Goal: Information Seeking & Learning: Learn about a topic

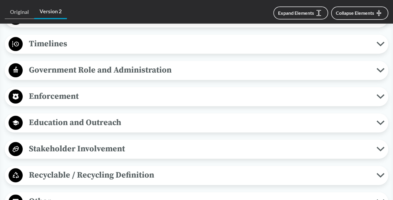
scroll to position [560, 0]
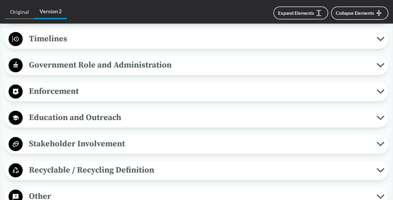
click at [161, 88] on span "Enforcement" at bounding box center [200, 91] width 354 height 13
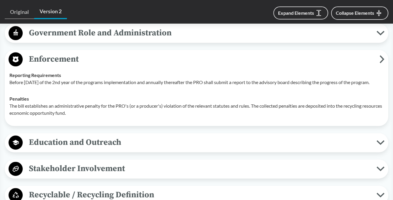
scroll to position [530, 0]
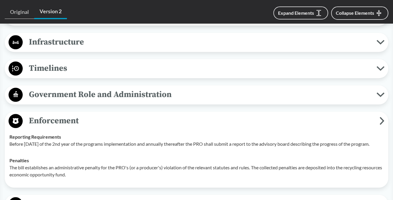
click at [151, 94] on span "Government Role and Administration" at bounding box center [200, 94] width 354 height 13
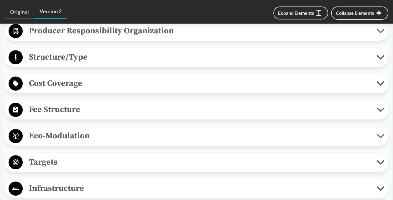
scroll to position [383, 0]
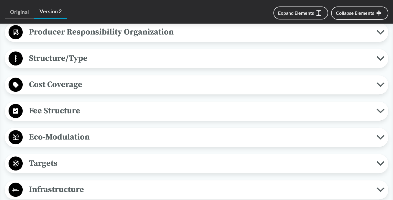
click at [145, 104] on span "Fee Structure" at bounding box center [200, 110] width 354 height 13
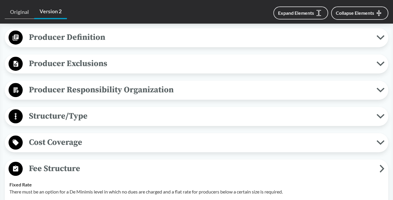
scroll to position [324, 0]
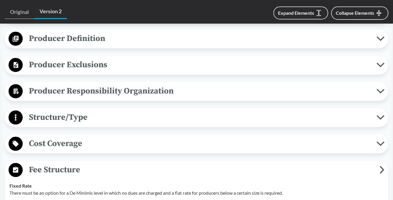
click at [151, 42] on span "Producer Definition" at bounding box center [200, 38] width 354 height 13
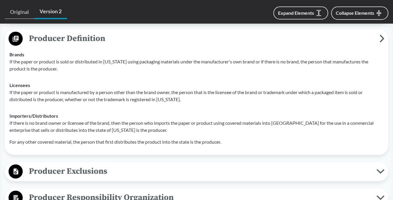
click at [156, 170] on span "Producer Exclusions" at bounding box center [200, 170] width 354 height 13
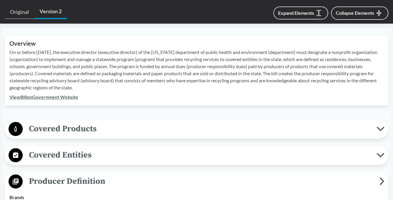
scroll to position [177, 0]
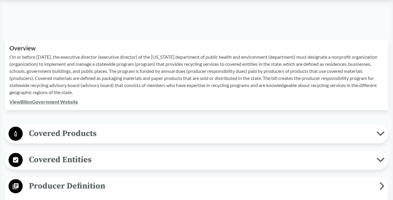
click at [146, 133] on span "Covered Products" at bounding box center [200, 133] width 354 height 13
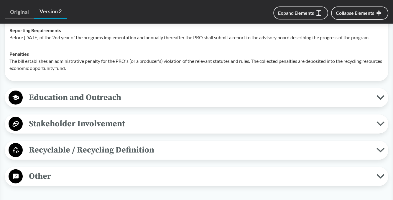
scroll to position [1267, 0]
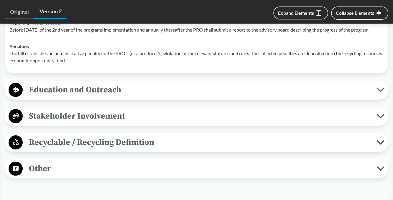
drag, startPoint x: 114, startPoint y: 160, endPoint x: 122, endPoint y: 154, distance: 10.0
click at [115, 162] on span "Other" at bounding box center [200, 168] width 354 height 13
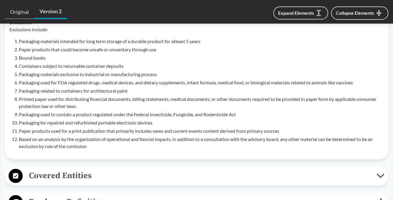
scroll to position [471, 0]
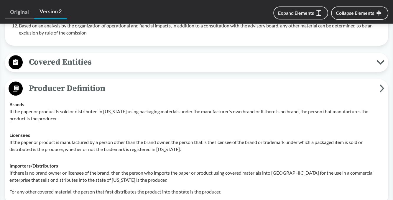
click at [155, 65] on span "Covered Entities" at bounding box center [200, 61] width 354 height 13
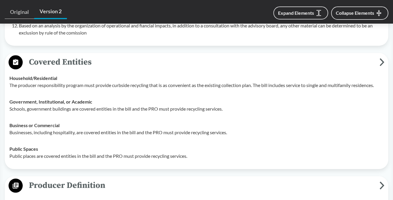
click at [155, 65] on span "Covered Entities" at bounding box center [201, 61] width 356 height 13
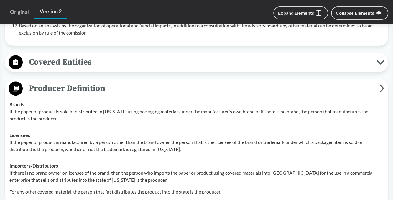
click at [139, 87] on span "Producer Definition" at bounding box center [201, 88] width 356 height 13
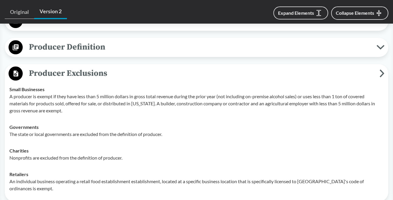
scroll to position [530, 0]
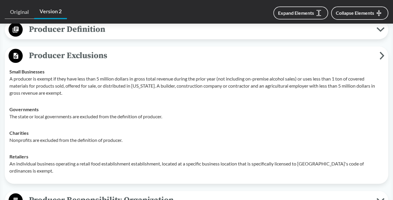
click at [136, 60] on span "Producer Exclusions" at bounding box center [201, 55] width 356 height 13
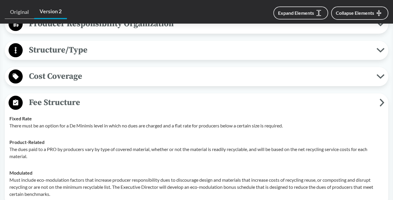
scroll to position [589, 0]
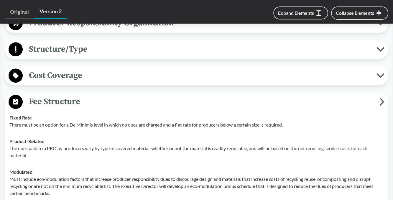
click at [133, 77] on span "Cost Coverage" at bounding box center [200, 75] width 354 height 13
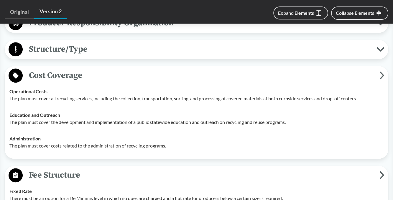
click at [133, 76] on span "Cost Coverage" at bounding box center [201, 75] width 356 height 13
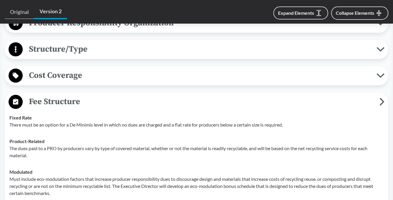
click at [115, 96] on span "Fee Structure" at bounding box center [201, 101] width 356 height 13
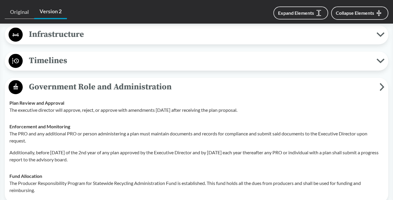
scroll to position [737, 0]
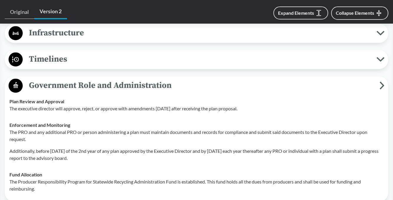
click at [123, 59] on span "Timelines" at bounding box center [200, 58] width 354 height 13
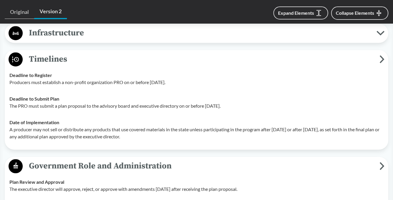
click at [123, 59] on span "Timelines" at bounding box center [201, 58] width 356 height 13
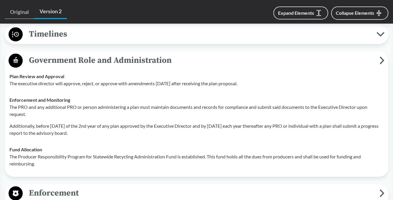
scroll to position [766, 0]
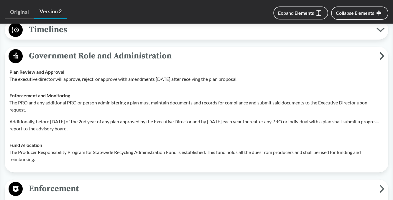
click at [127, 53] on span "Government Role and Administration" at bounding box center [201, 55] width 356 height 13
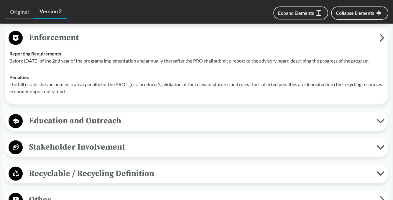
scroll to position [825, 0]
